Goal: Information Seeking & Learning: Learn about a topic

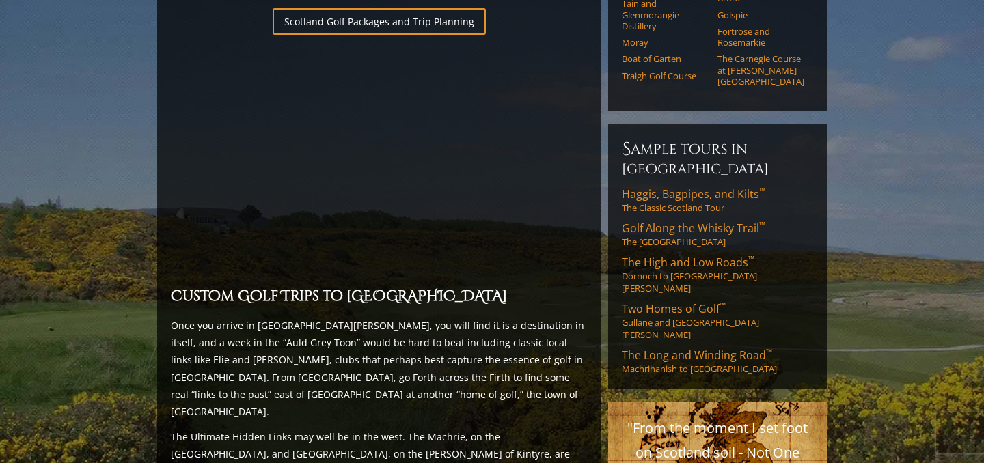
scroll to position [1020, 0]
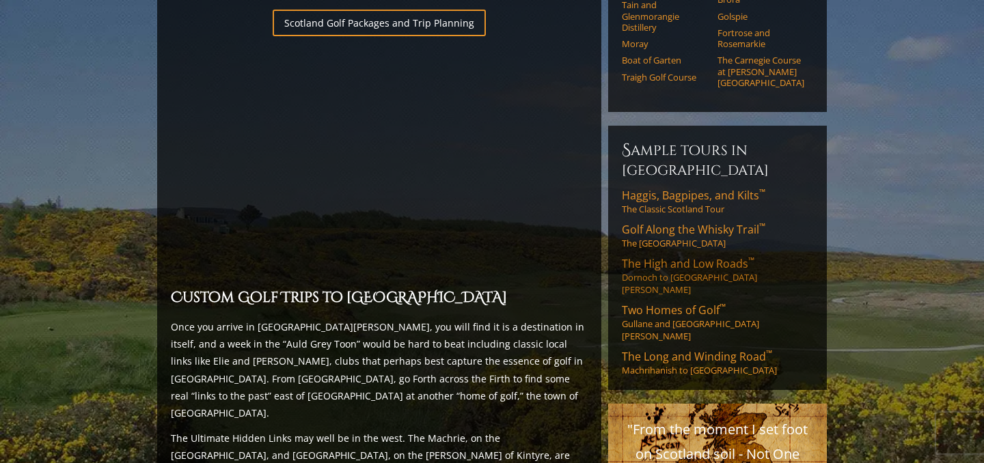
click at [668, 256] on span "The High and Low Roads ™" at bounding box center [688, 263] width 133 height 15
click at [682, 188] on span "Haggis, Bagpipes, and Kilts ™" at bounding box center [693, 195] width 143 height 15
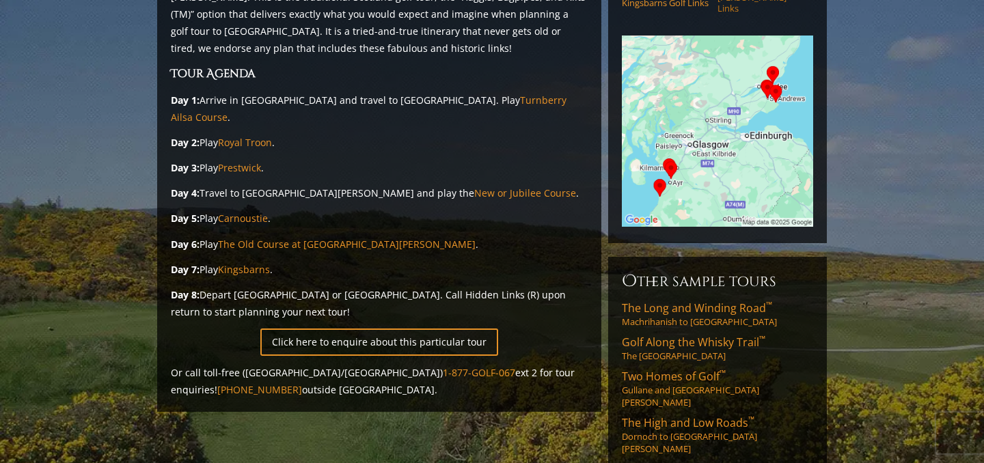
scroll to position [264, 0]
click at [673, 334] on span "Golf Along the Whisky Trail ™" at bounding box center [693, 341] width 143 height 15
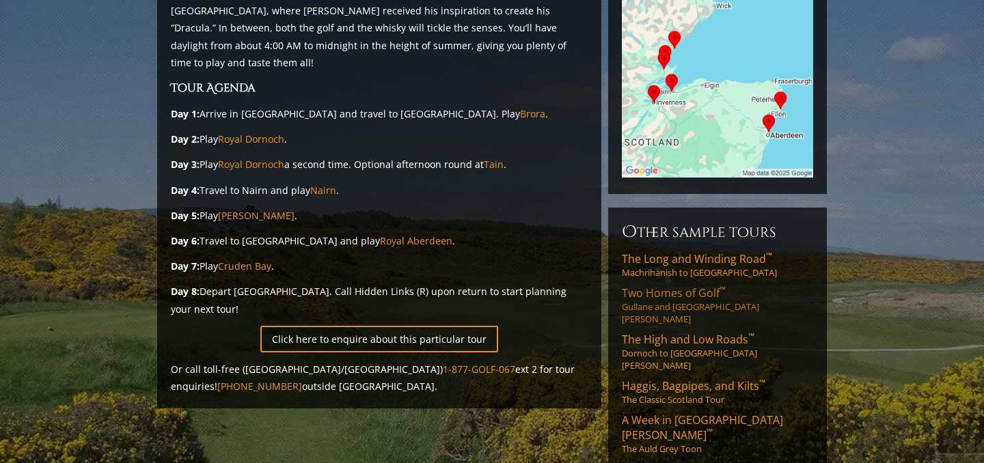
scroll to position [302, 0]
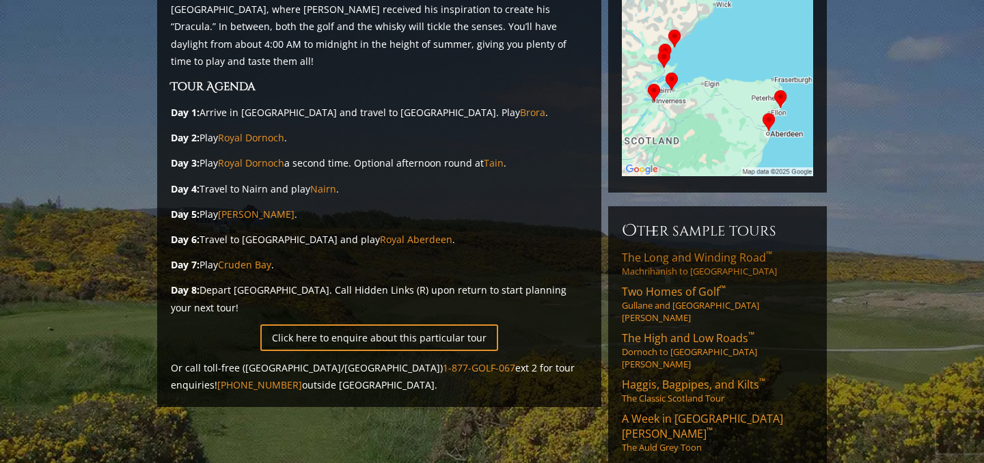
click at [691, 250] on span "The Long and Winding Road ™" at bounding box center [697, 257] width 150 height 15
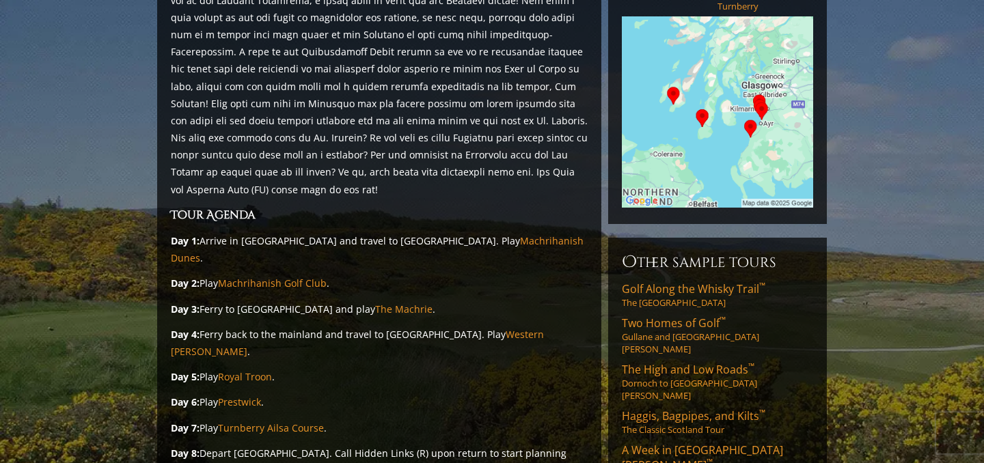
scroll to position [290, 0]
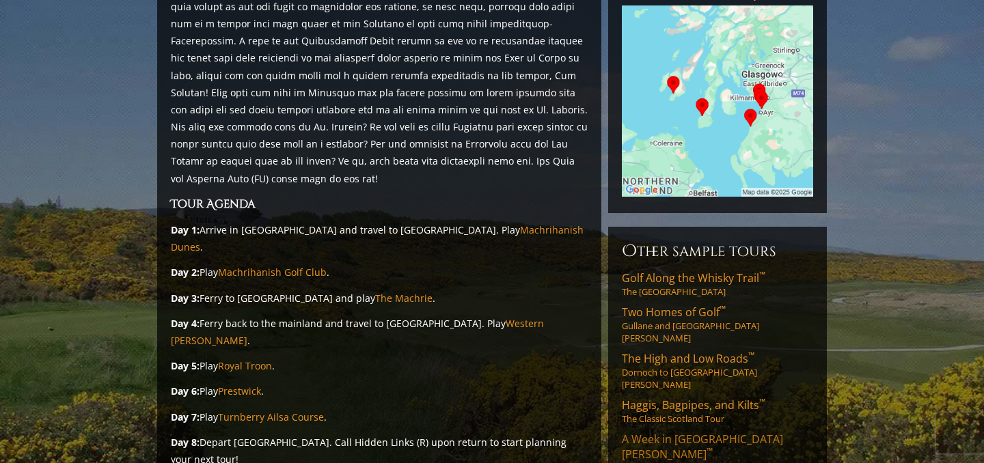
click at [685, 432] on span "A Week in [GEOGRAPHIC_DATA][PERSON_NAME] ™" at bounding box center [702, 447] width 161 height 30
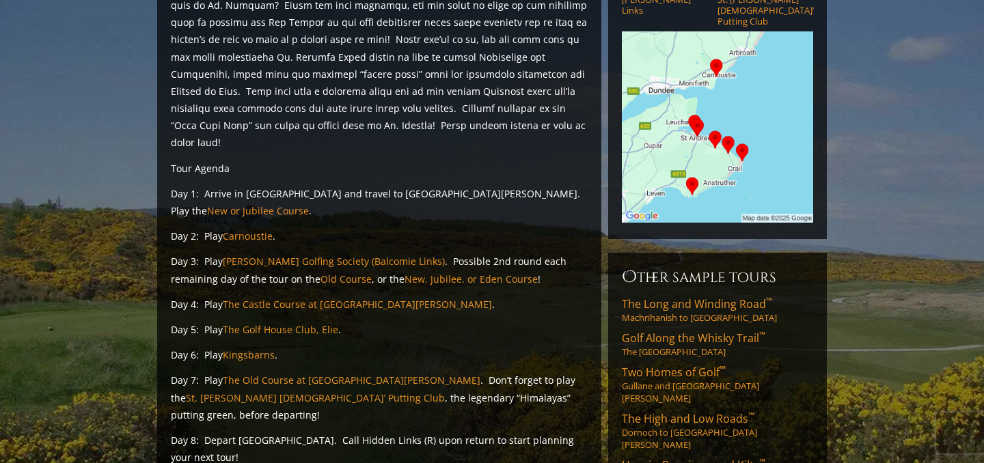
scroll to position [314, 0]
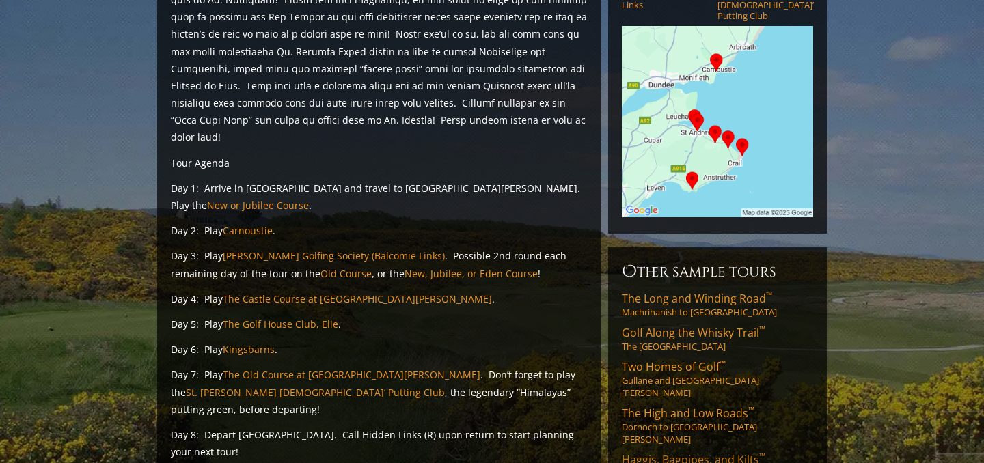
click at [688, 452] on span "Haggis, Bagpipes, and Kilts ™" at bounding box center [693, 459] width 143 height 15
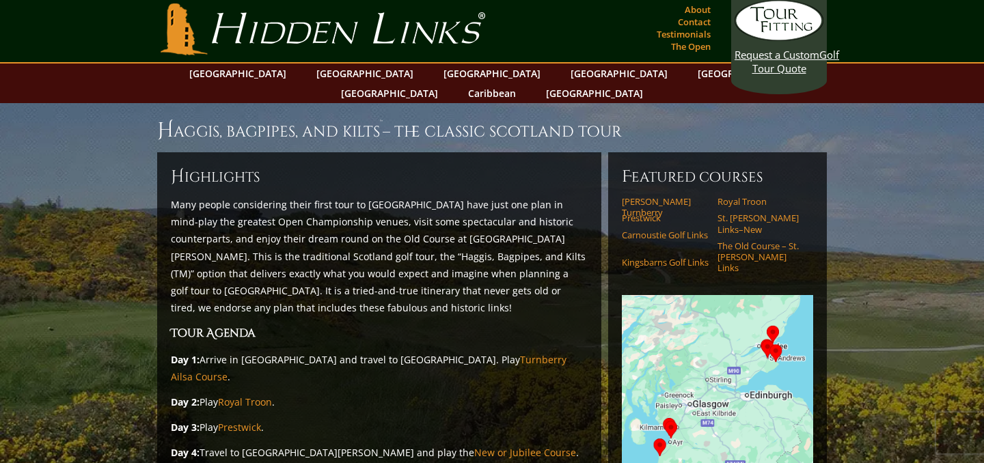
scroll to position [5, 0]
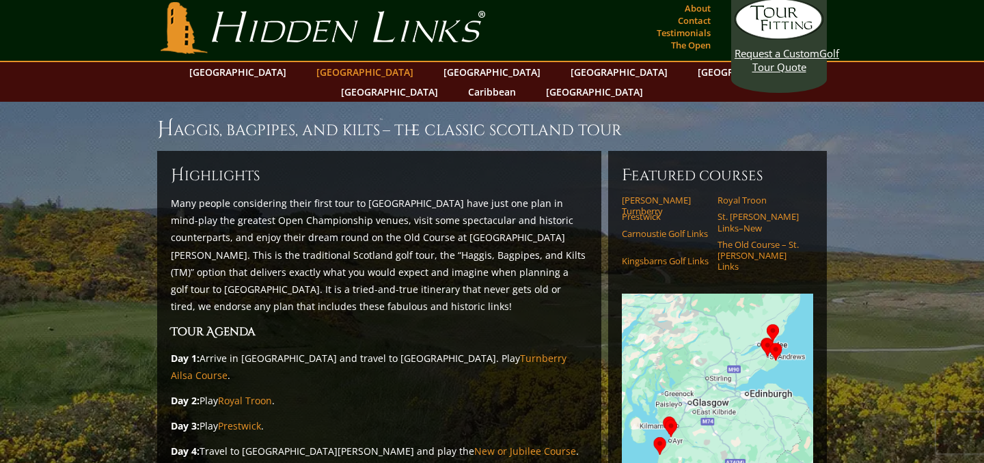
click at [353, 72] on link "[GEOGRAPHIC_DATA]" at bounding box center [364, 72] width 111 height 20
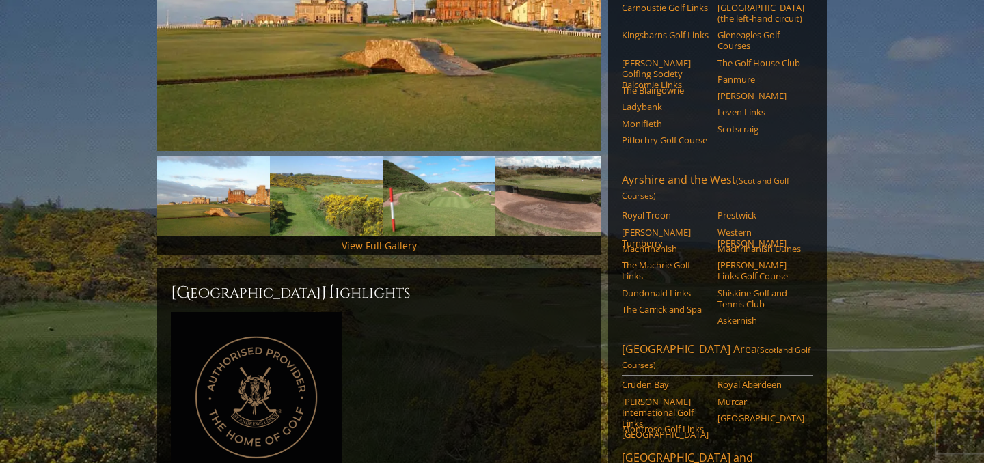
scroll to position [335, 0]
click at [675, 288] on link "Dundonald Links" at bounding box center [665, 293] width 87 height 11
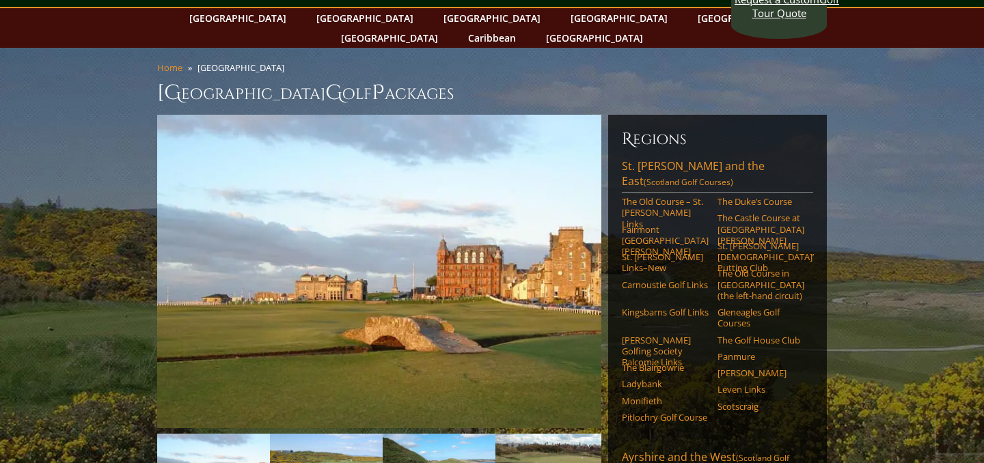
scroll to position [0, 0]
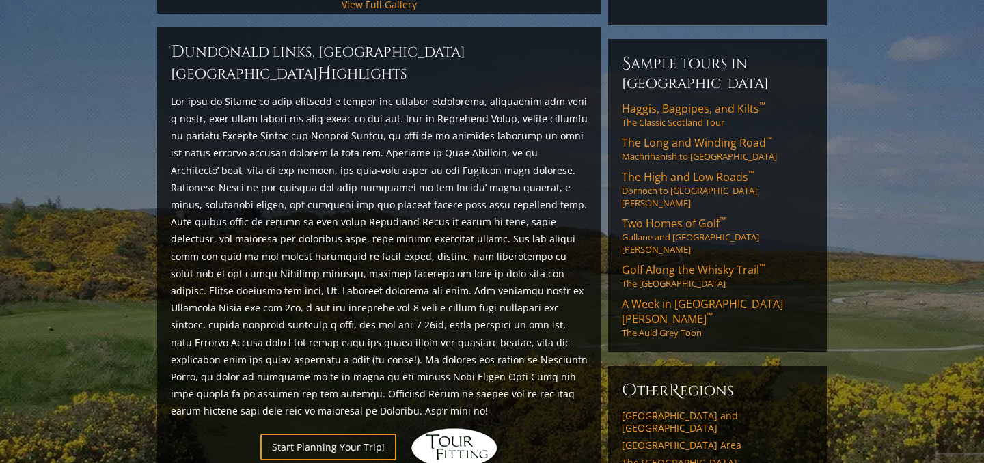
scroll to position [576, 0]
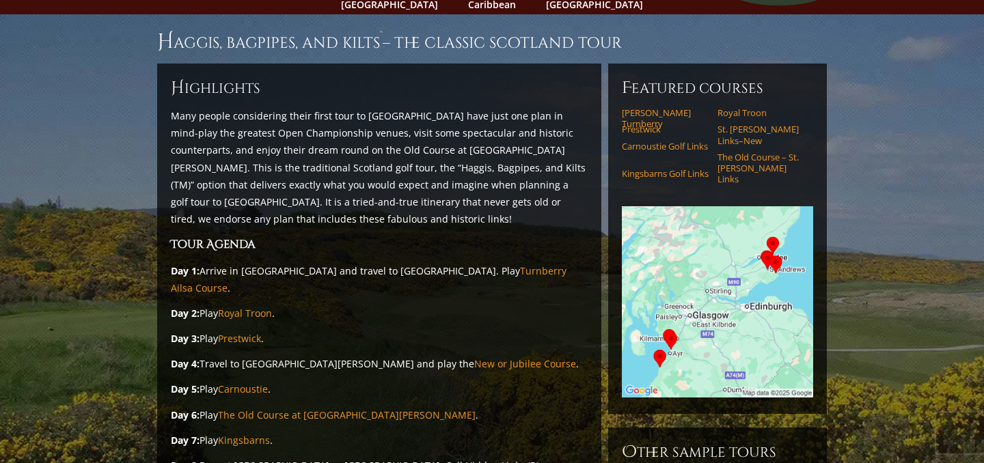
scroll to position [100, 0]
